Goal: Information Seeking & Learning: Learn about a topic

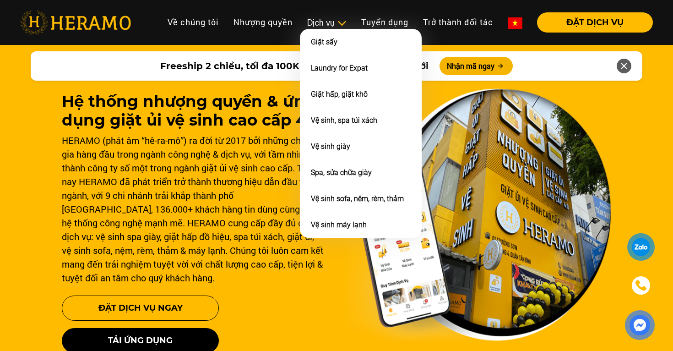
click at [338, 27] on img at bounding box center [342, 23] width 10 height 9
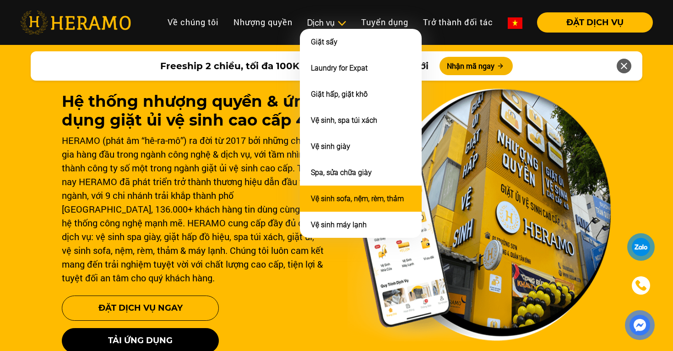
click at [341, 194] on link "Vệ sinh sofa, nệm, rèm, thảm" at bounding box center [357, 198] width 93 height 9
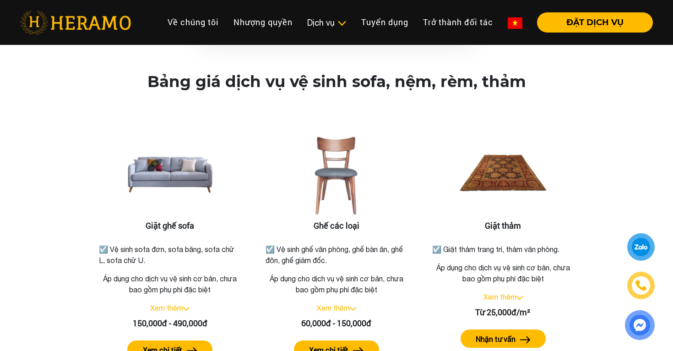
scroll to position [1115, 0]
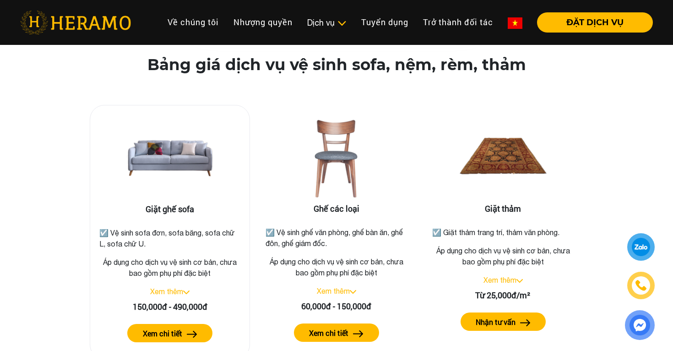
click at [156, 176] on img at bounding box center [170, 159] width 92 height 92
click at [155, 328] on label "Xem chi tiết" at bounding box center [162, 333] width 39 height 11
